Goal: Find specific page/section: Find specific page/section

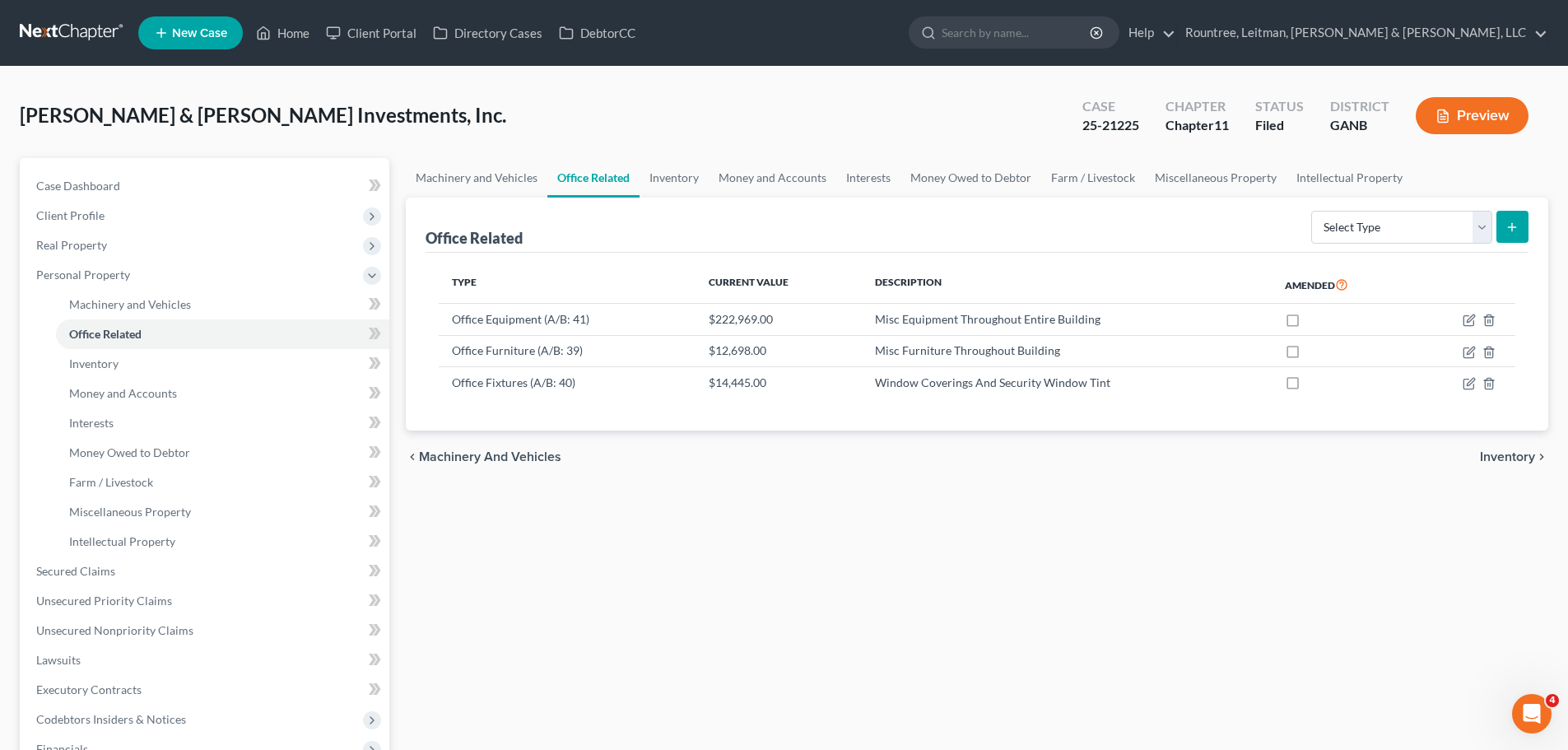
click at [76, 112] on span "[PERSON_NAME] & [PERSON_NAME] Investments, Inc." at bounding box center [263, 115] width 486 height 24
click at [226, 125] on span "[PERSON_NAME] & [PERSON_NAME] Investments, Inc." at bounding box center [263, 115] width 486 height 24
click at [226, 145] on div "Hart & Hart Investments, Inc. Upgraded Case 25-21225 Chapter Chapter 11 Status …" at bounding box center [783, 123] width 1528 height 72
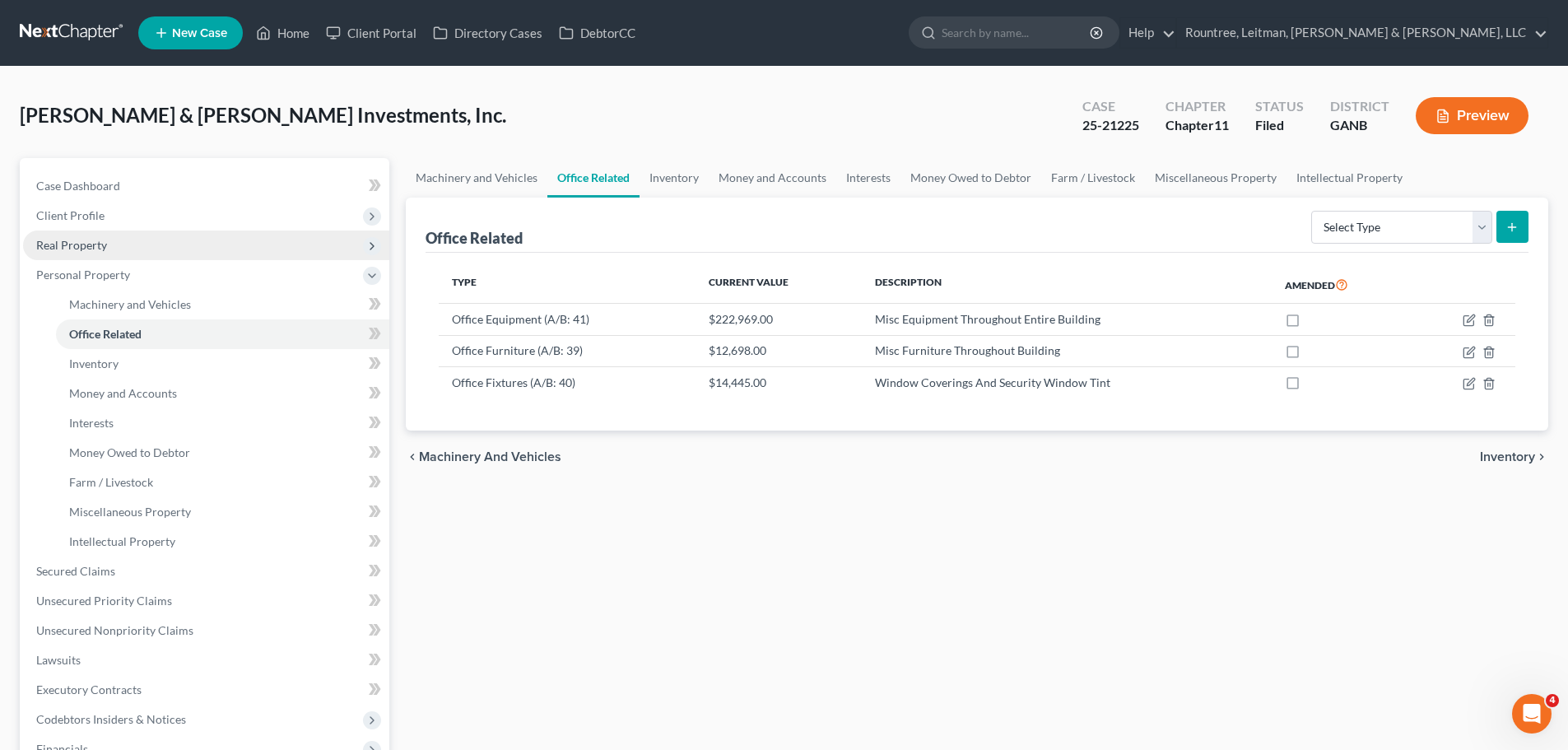
click at [105, 256] on span "Real Property" at bounding box center [206, 245] width 366 height 29
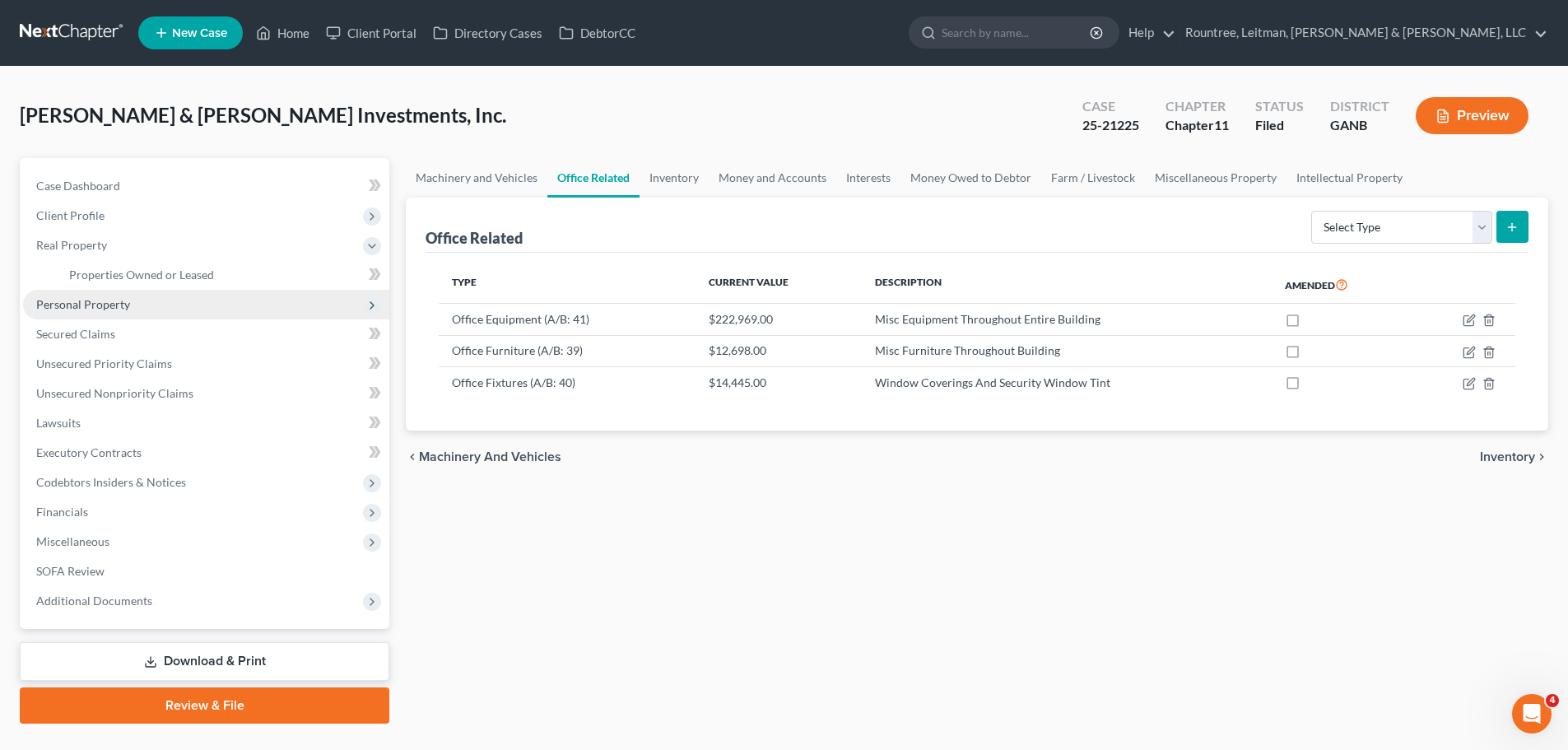
click at [94, 307] on span "Personal Property" at bounding box center [83, 304] width 93 height 14
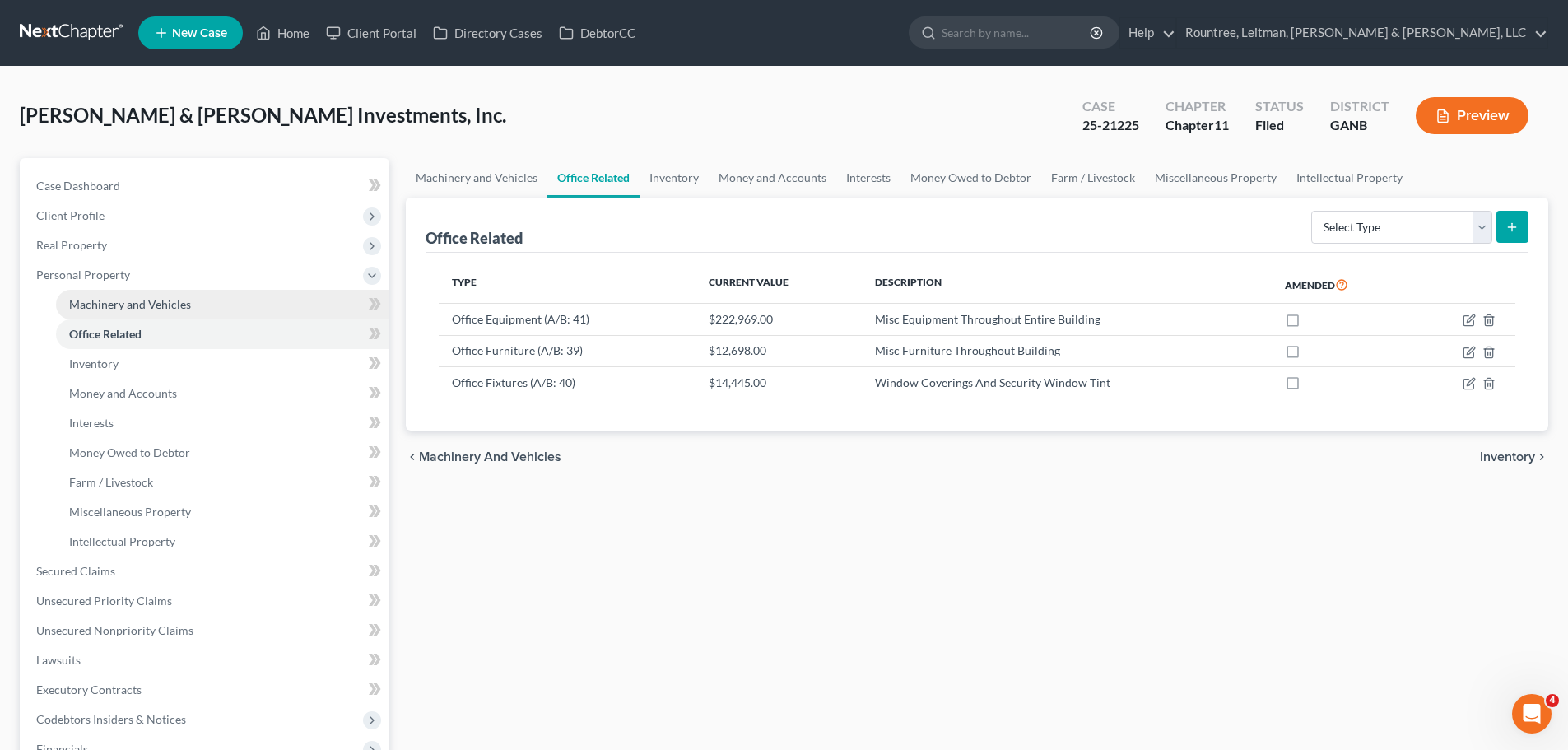
click at [136, 302] on span "Machinery and Vehicles" at bounding box center [129, 304] width 122 height 14
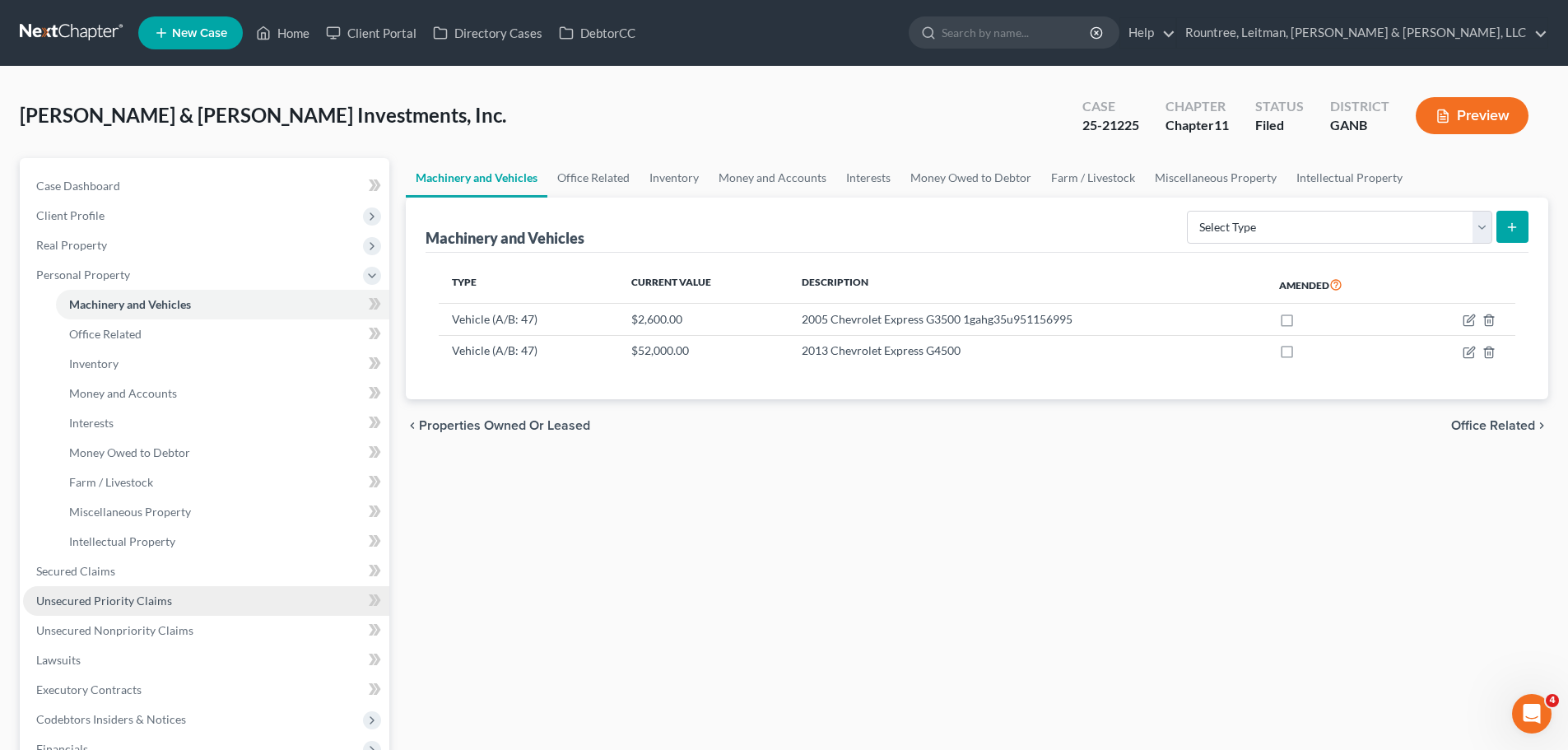
click at [87, 601] on span "Unsecured Priority Claims" at bounding box center [104, 600] width 136 height 14
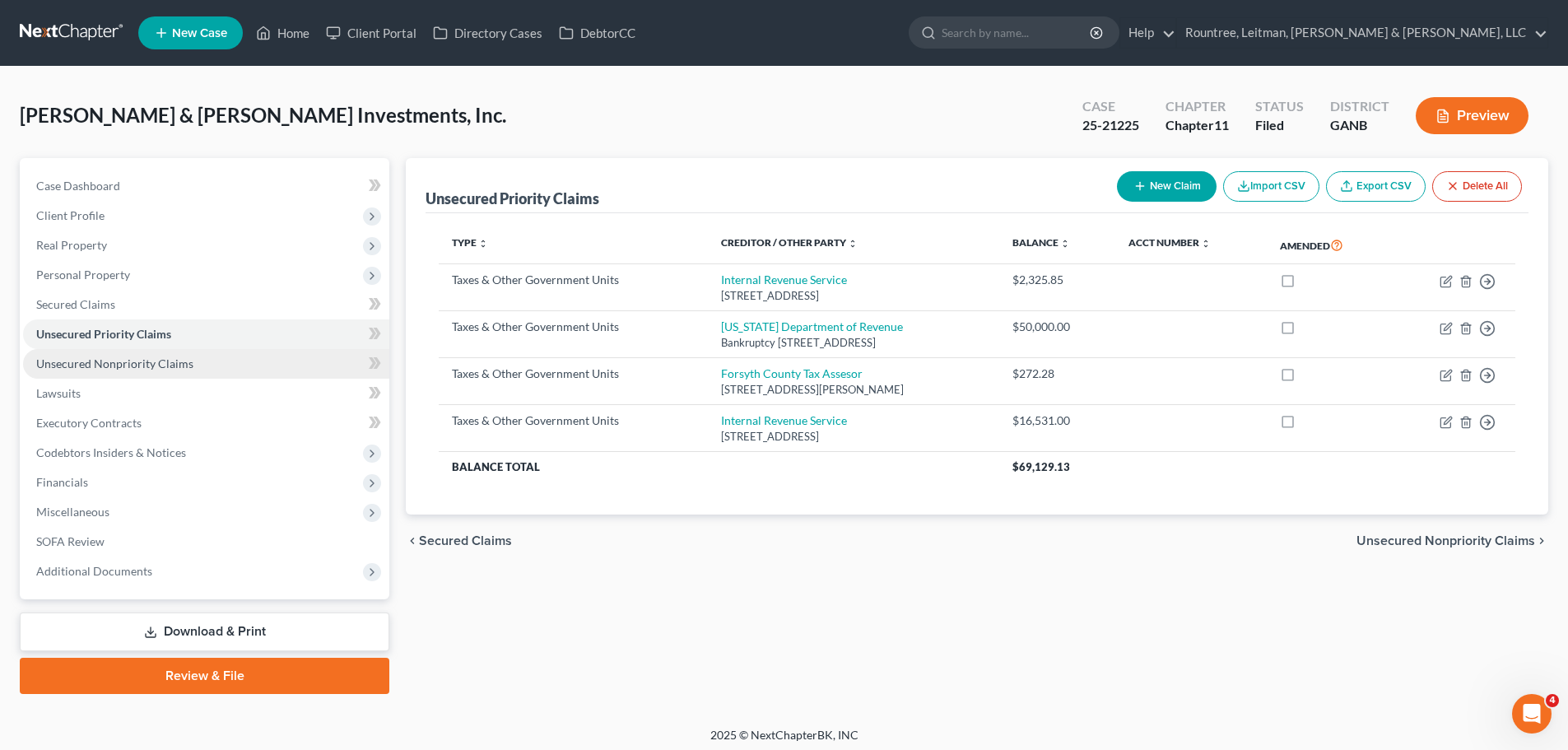
click at [80, 356] on span "Unsecured Nonpriority Claims" at bounding box center [115, 363] width 158 height 14
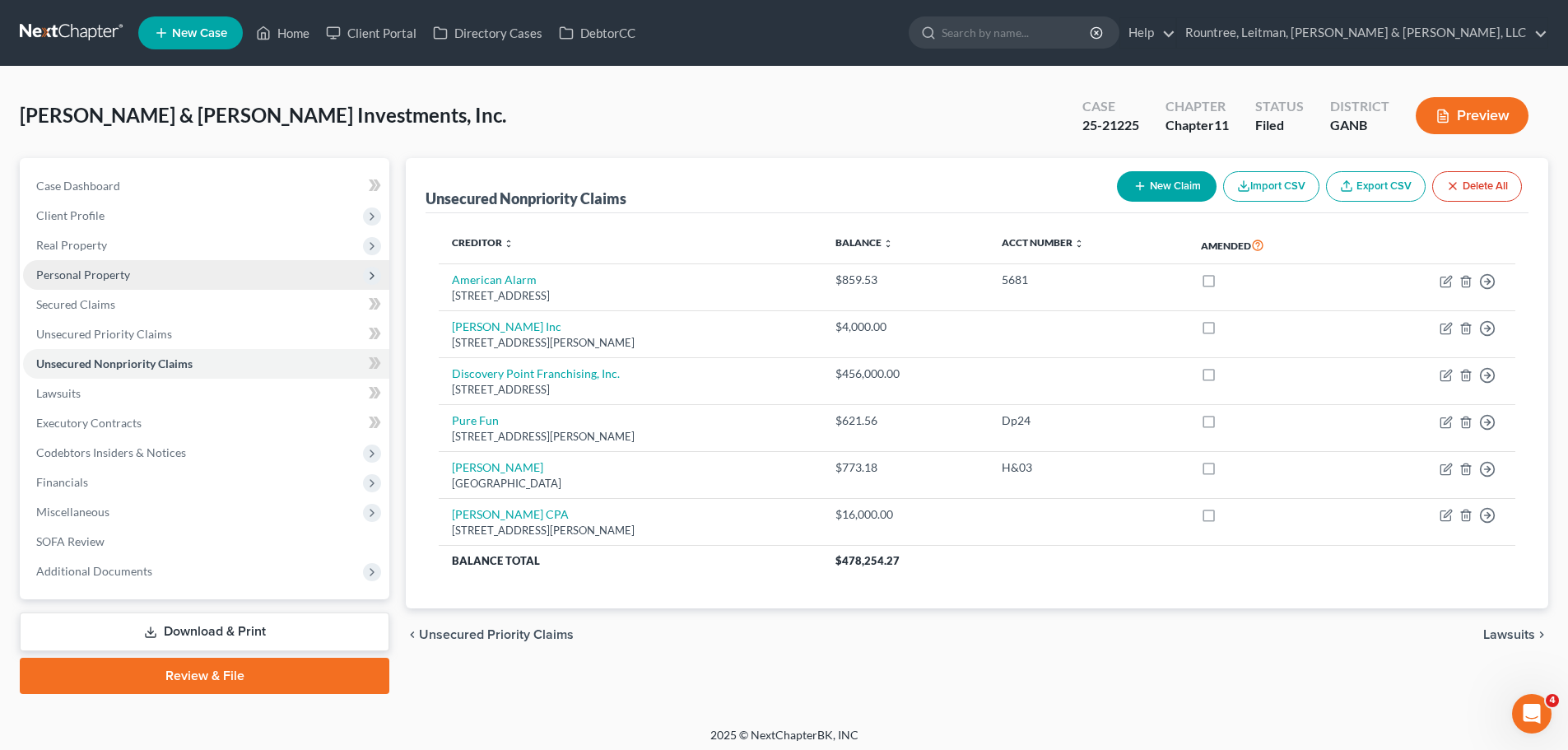
click at [110, 268] on span "Personal Property" at bounding box center [83, 274] width 93 height 14
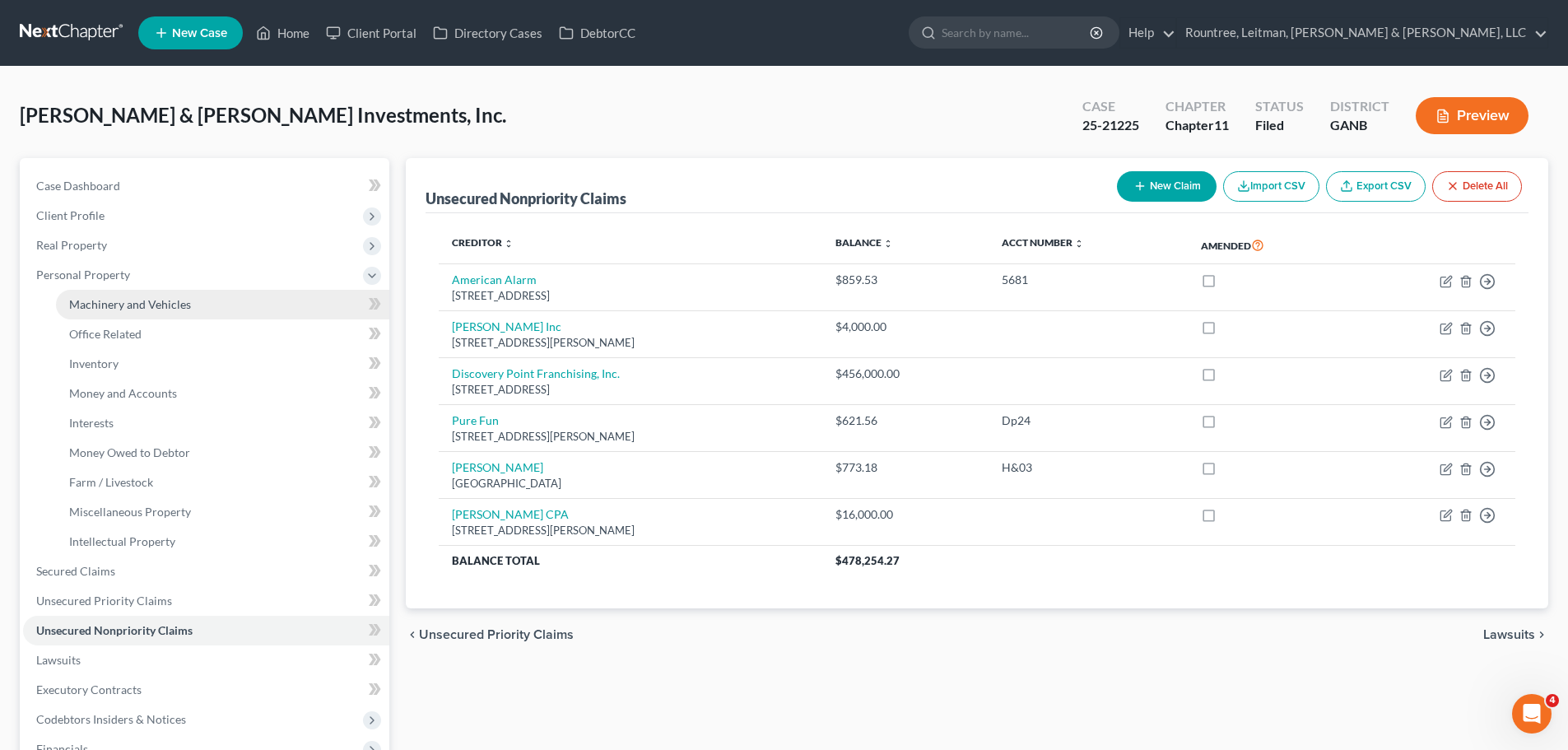
click at [132, 306] on span "Machinery and Vehicles" at bounding box center [129, 304] width 122 height 14
